Goal: Check status: Check status

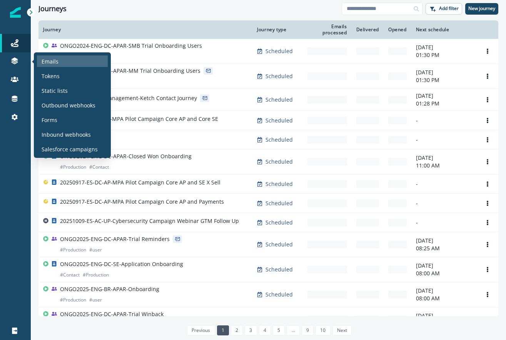
click at [60, 60] on div "Emails" at bounding box center [72, 61] width 71 height 12
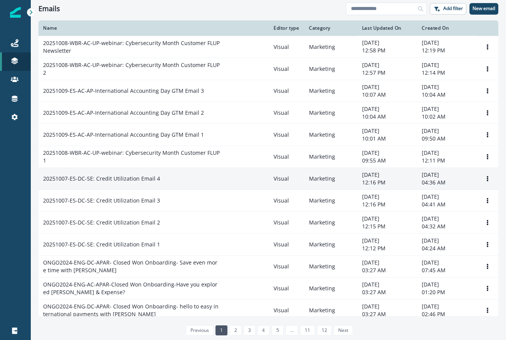
click at [166, 182] on div "20251007-ES-DC-SE: Credit Utilization Email 4" at bounding box center [153, 179] width 221 height 8
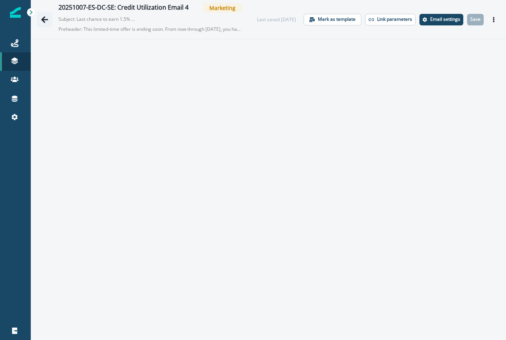
click at [39, 20] on button "Go back" at bounding box center [44, 19] width 15 height 15
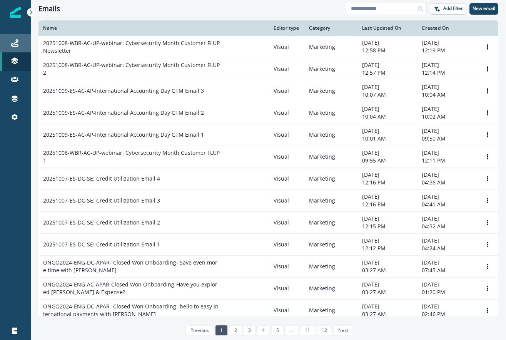
click at [16, 48] on link "Journeys" at bounding box center [15, 43] width 31 height 18
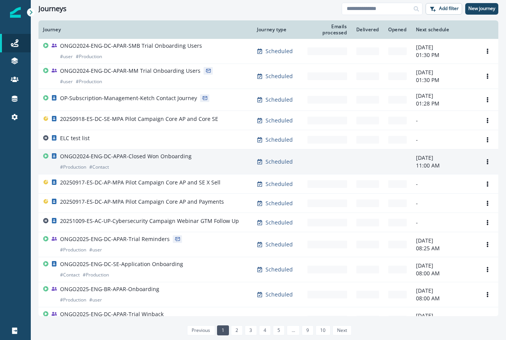
click at [140, 159] on p "ONGO2024-ENG-DC-APAR-Closed Won Onboarding" at bounding box center [126, 156] width 132 height 8
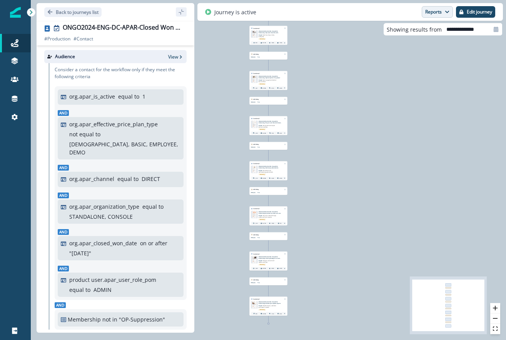
click at [431, 11] on button "Reports" at bounding box center [437, 12] width 31 height 12
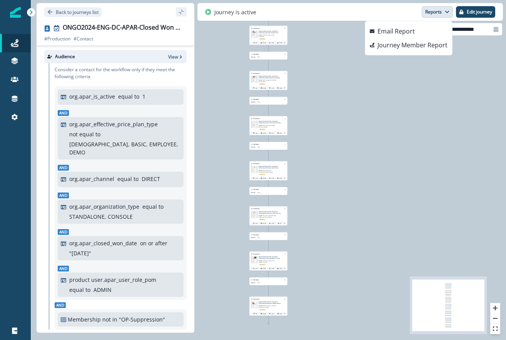
click at [390, 115] on div "1,623 contacts have entered the journey Send email Email asset changed, journey…" at bounding box center [268, 170] width 475 height 340
